Goal: Information Seeking & Learning: Learn about a topic

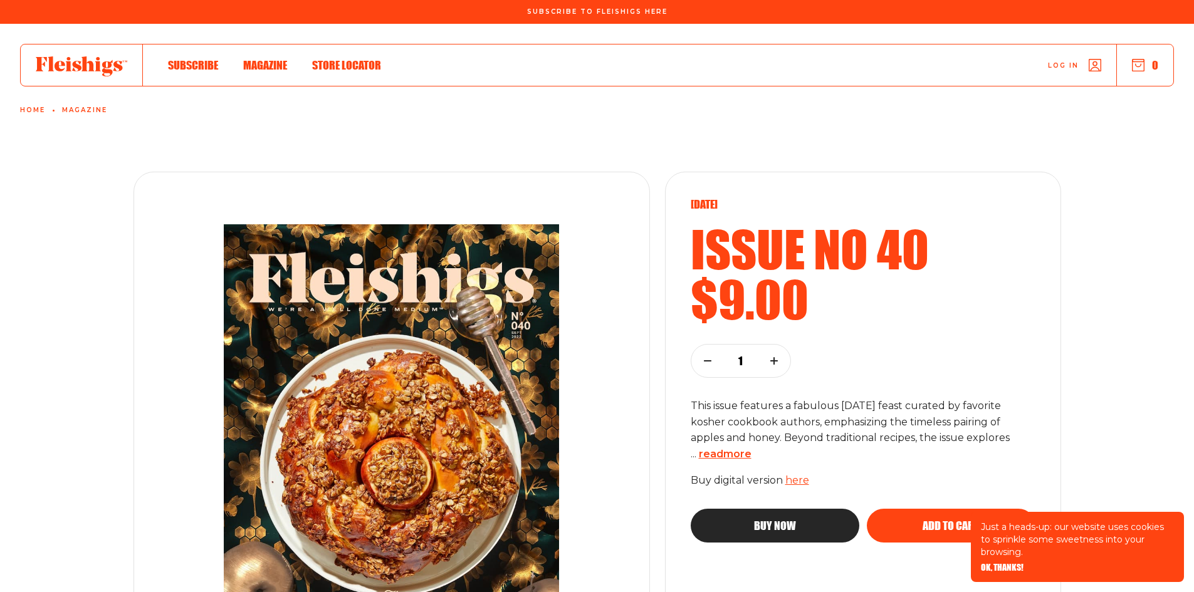
click at [751, 454] on span "read more" at bounding box center [725, 454] width 53 height 12
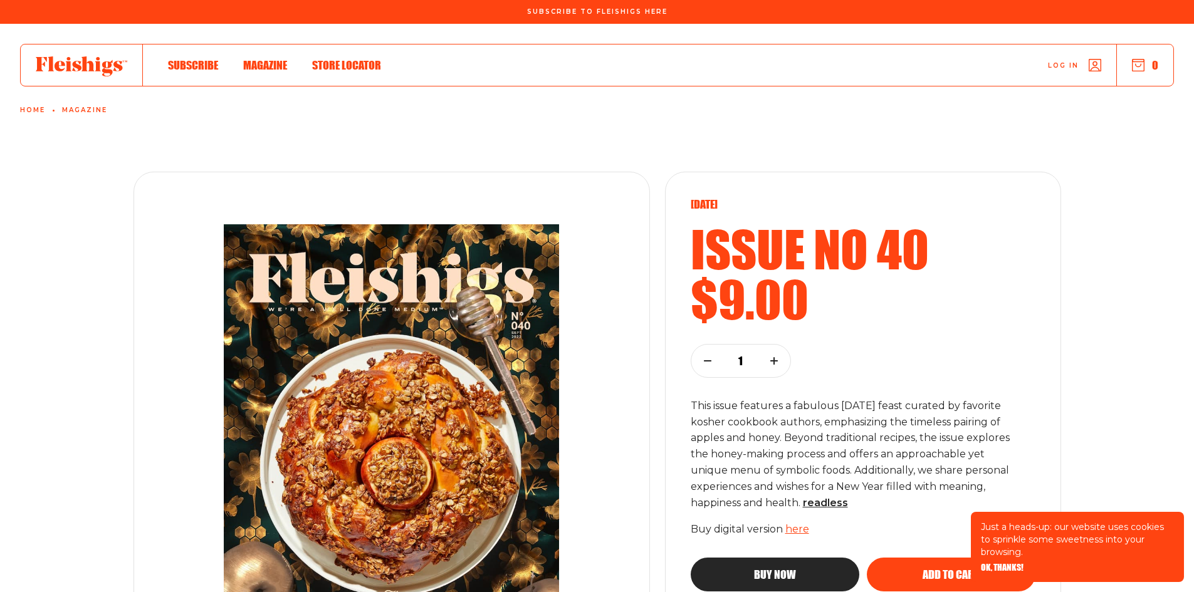
click at [281, 59] on span "Magazine" at bounding box center [265, 52] width 44 height 14
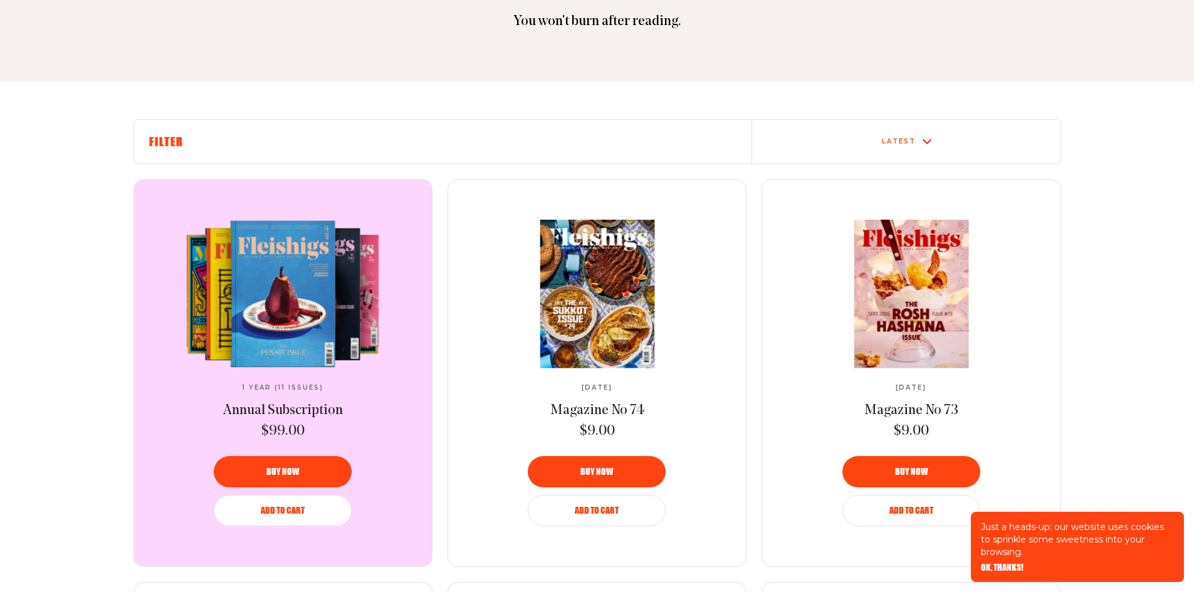
scroll to position [376, 0]
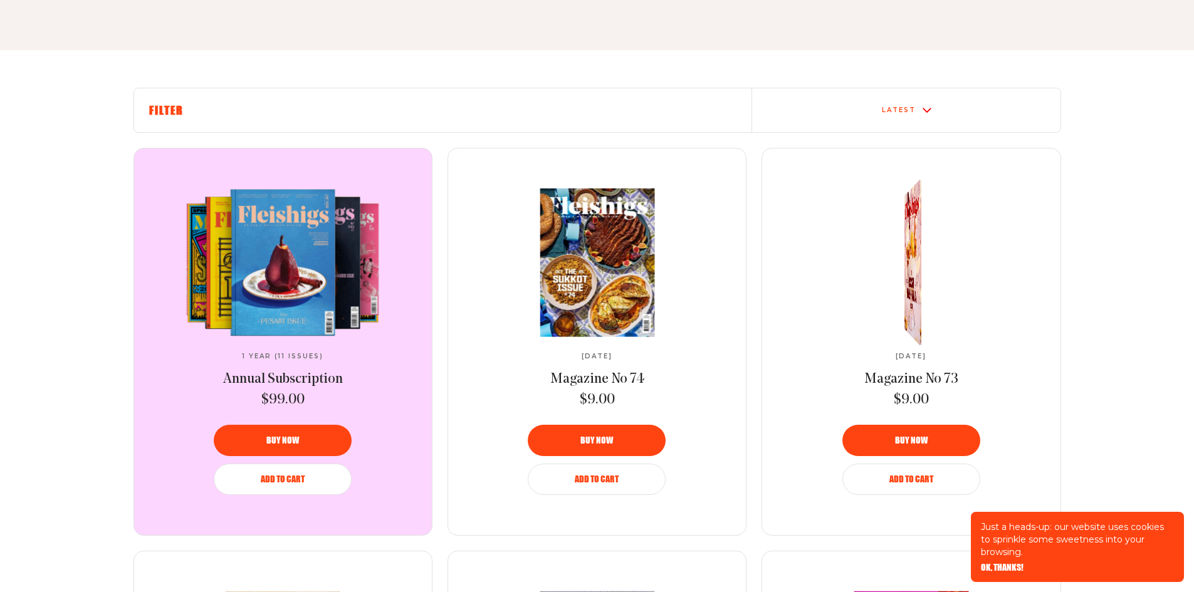
click at [916, 288] on link at bounding box center [910, 263] width 209 height 148
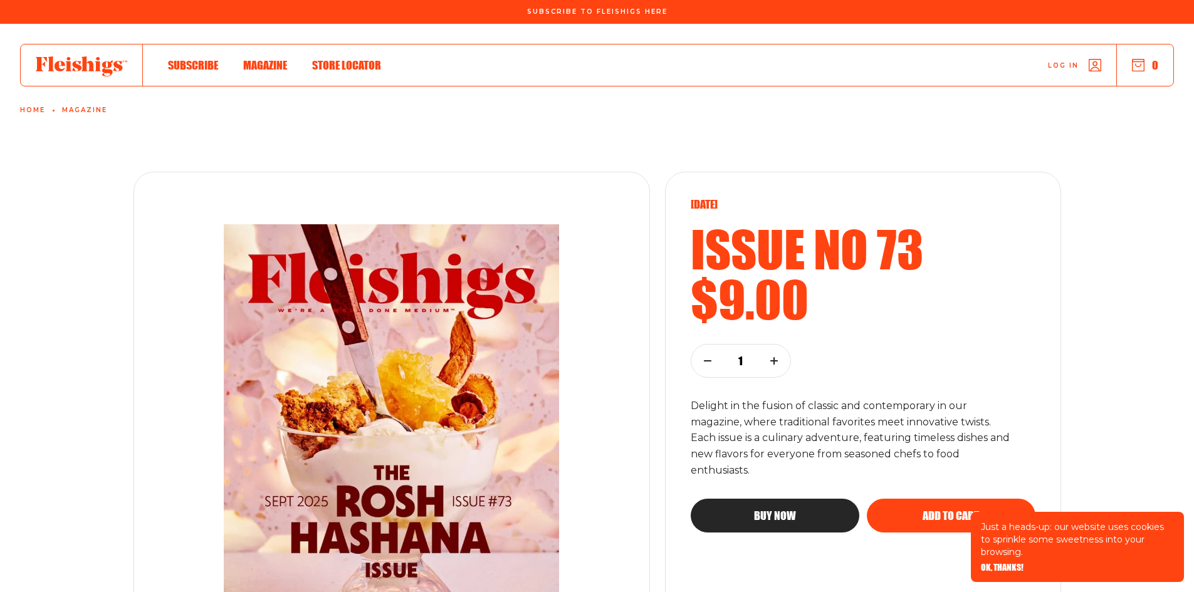
click at [74, 67] on icon at bounding box center [81, 66] width 91 height 20
